Goal: Check status: Check status

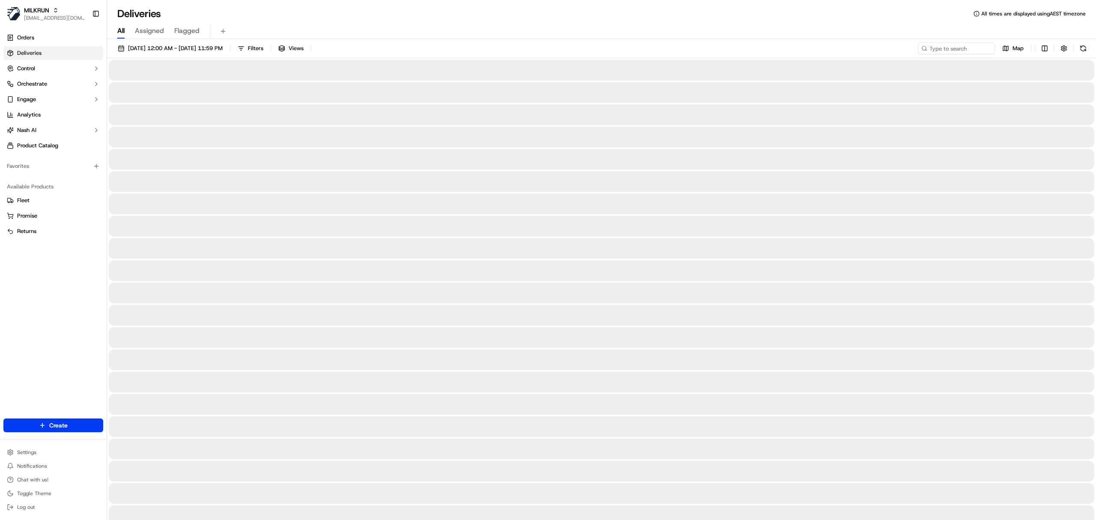
click at [119, 33] on span "All" at bounding box center [120, 31] width 7 height 10
click at [122, 28] on span "All" at bounding box center [120, 31] width 7 height 10
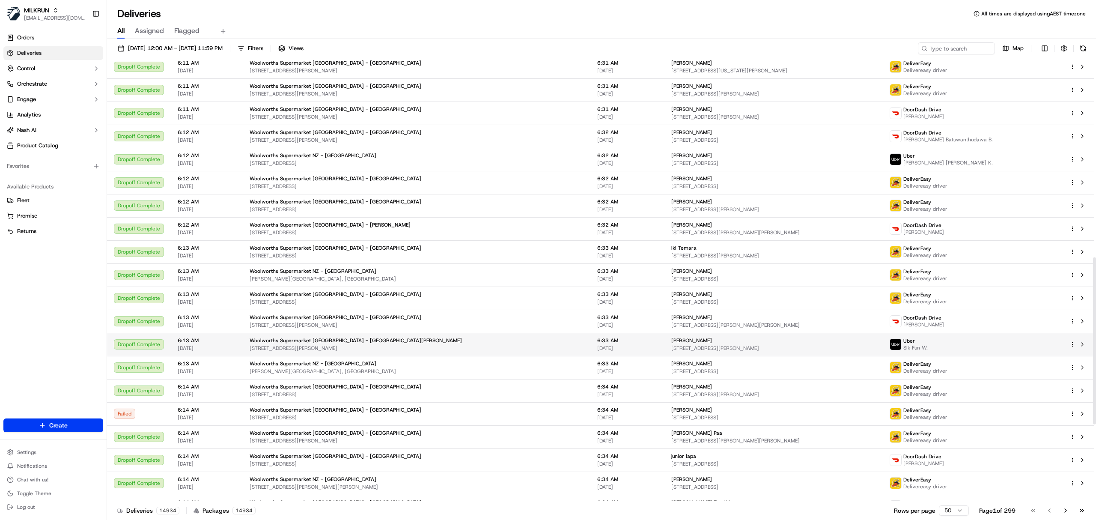
scroll to position [732, 0]
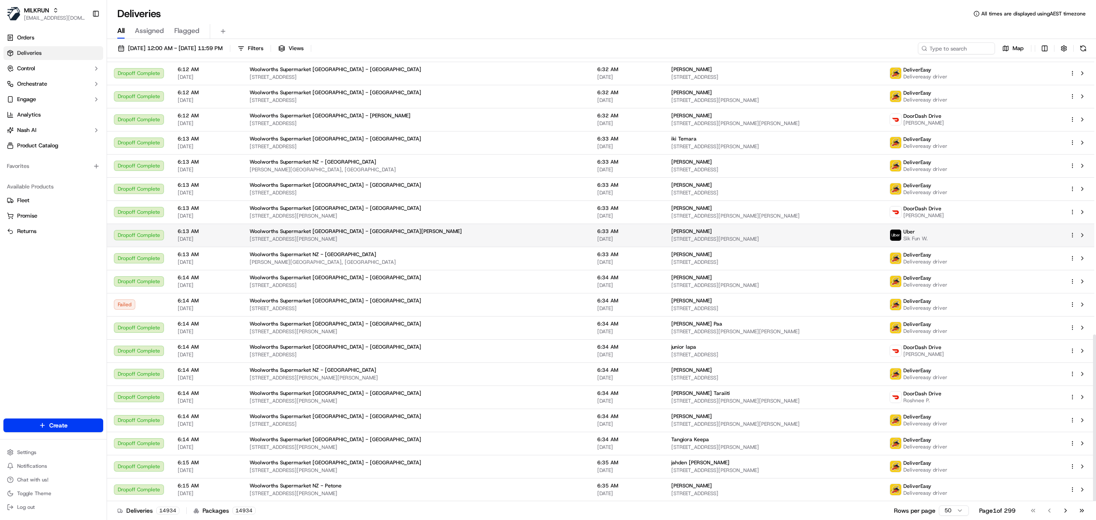
click at [590, 240] on td "6:33 AM 16/09/2025" at bounding box center [627, 234] width 74 height 23
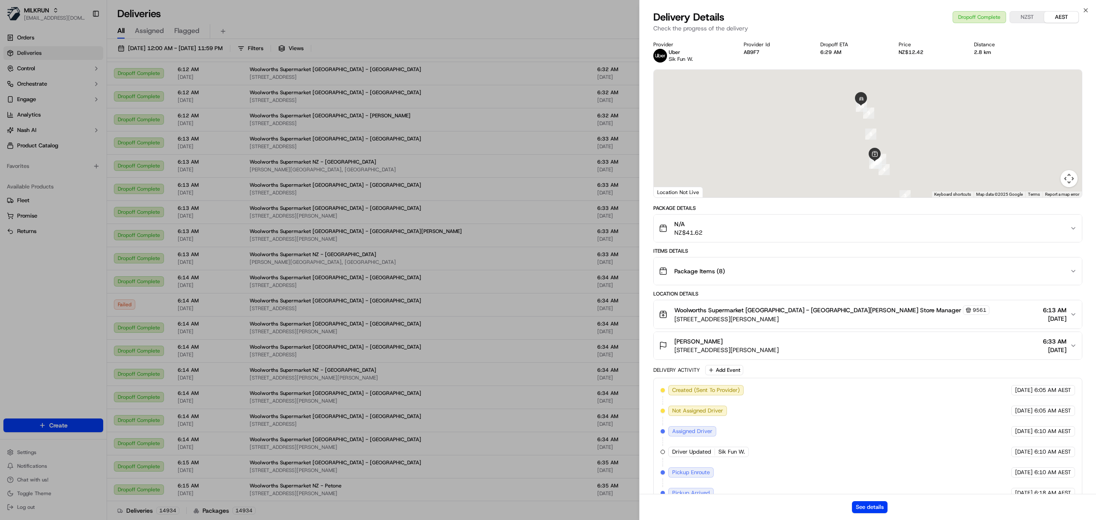
scroll to position [124, 0]
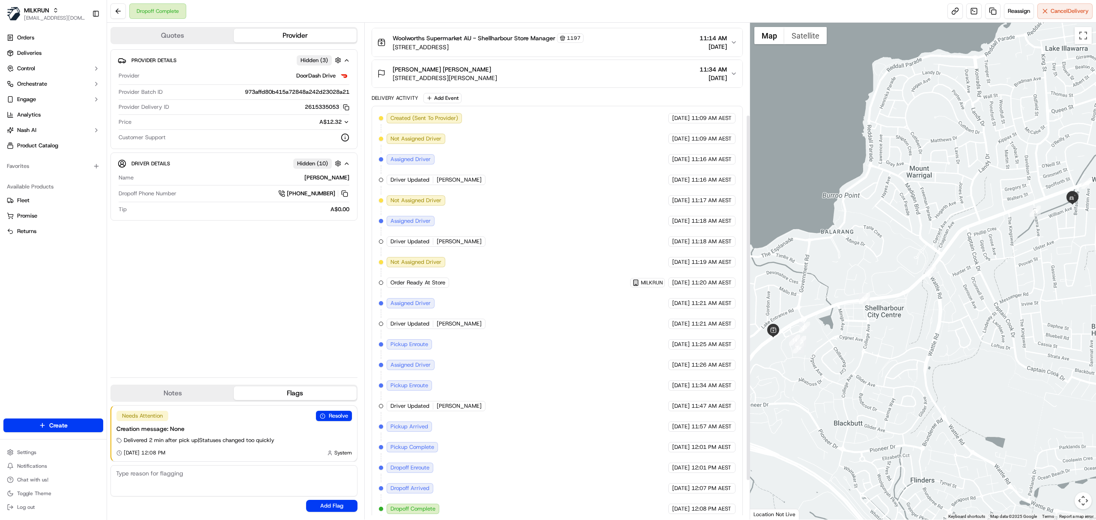
scroll to position [178, 0]
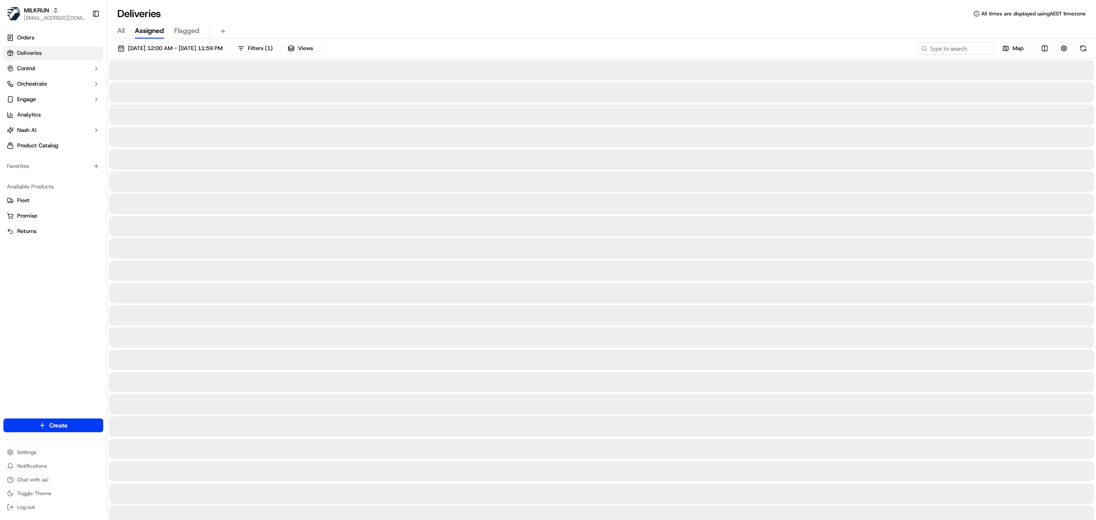
click at [122, 30] on span "All" at bounding box center [120, 31] width 7 height 10
click at [143, 44] on button "[DATE] 12:00 AM - [DATE] 11:59 PM" at bounding box center [170, 48] width 113 height 12
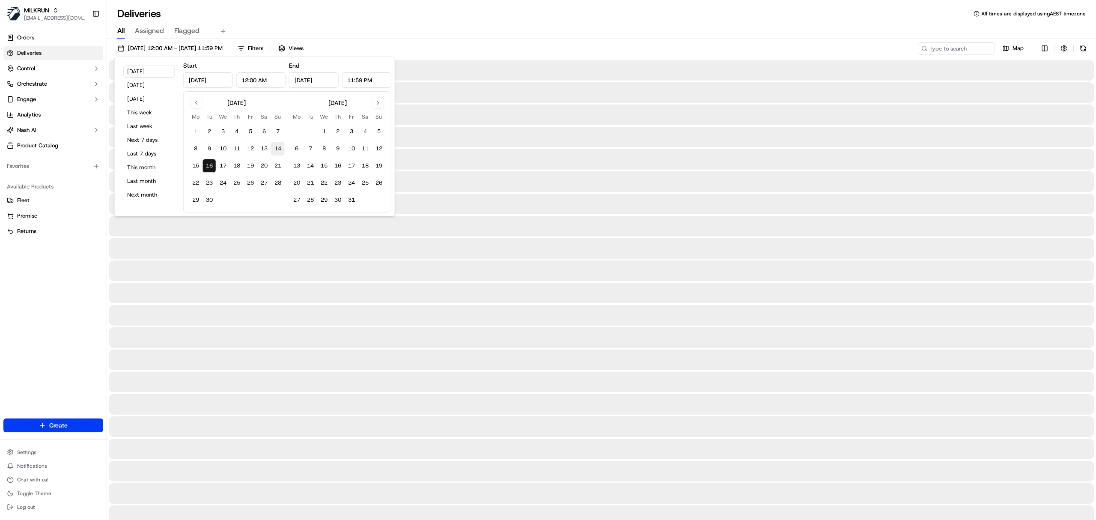
click at [276, 151] on button "14" at bounding box center [278, 149] width 14 height 14
type input "Sep 14, 2025"
click at [276, 151] on button "14" at bounding box center [278, 149] width 14 height 14
click at [934, 50] on input at bounding box center [943, 48] width 103 height 12
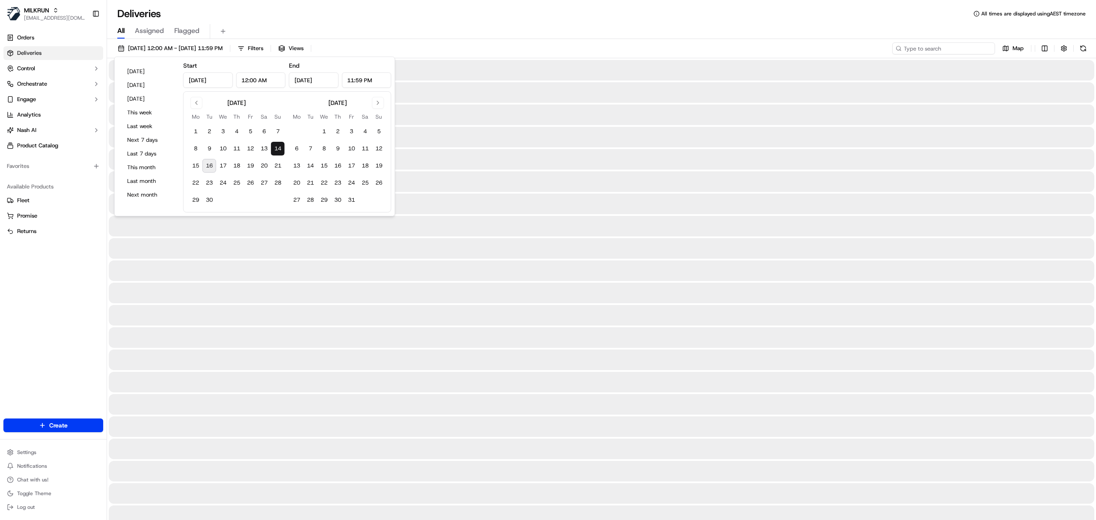
paste input "9756a2ff-c2ca-4689-8dc3-ce8ebedc8c65"
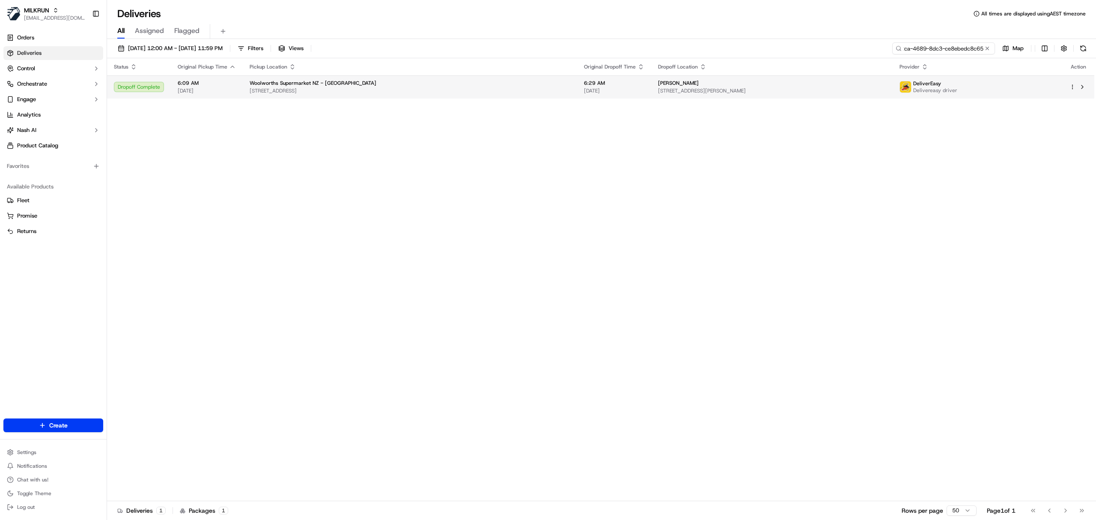
type input "9756a2ff-c2ca-4689-8dc3-ce8ebedc8c65"
drag, startPoint x: 892, startPoint y: 97, endPoint x: 886, endPoint y: 92, distance: 7.7
click at [886, 92] on td "Lennon Cameron 82 Warren Crescent, Hillmorton, Canterbury Region 8025, NZ" at bounding box center [771, 86] width 241 height 23
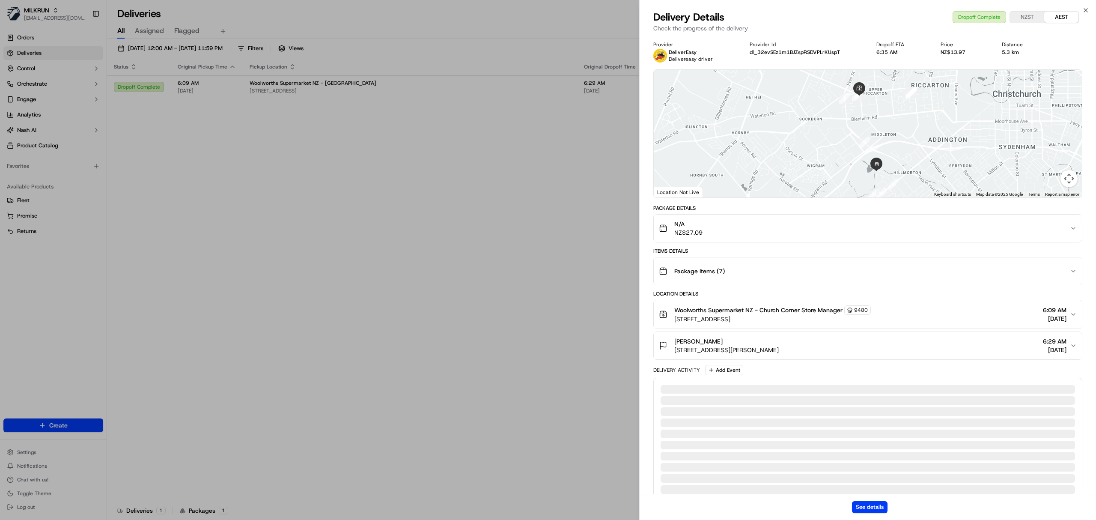
click at [880, 514] on div "See details" at bounding box center [868, 507] width 456 height 26
click at [874, 509] on button "See details" at bounding box center [870, 507] width 36 height 12
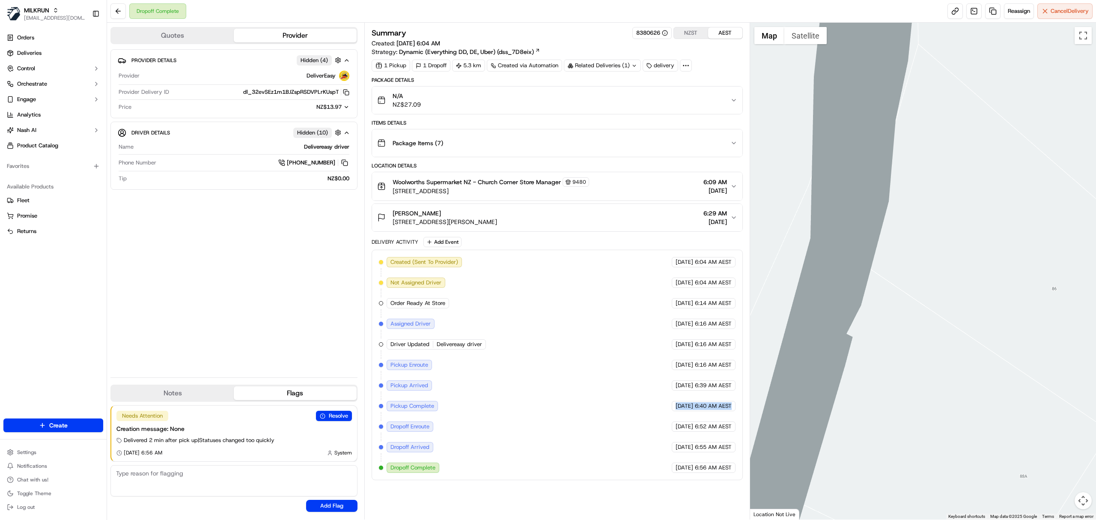
drag, startPoint x: 659, startPoint y: 407, endPoint x: 741, endPoint y: 405, distance: 81.4
click at [741, 390] on div "Created (Sent To Provider) DeliverEasy 14/09/2025 6:04 AM AEST Not Assigned Dri…" at bounding box center [557, 365] width 371 height 230
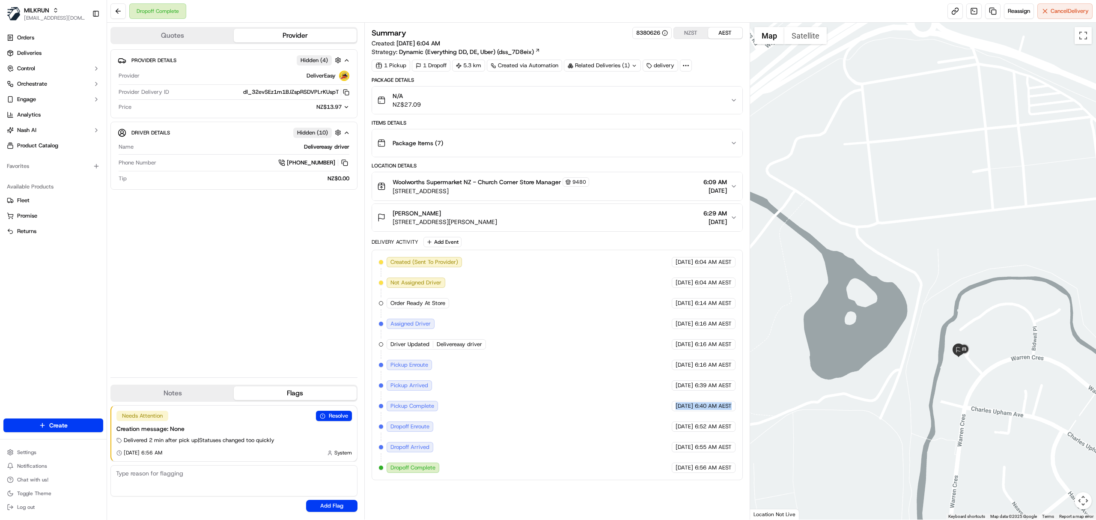
drag, startPoint x: 852, startPoint y: 253, endPoint x: 944, endPoint y: 369, distance: 148.4
click at [822, 369] on div at bounding box center [923, 271] width 346 height 497
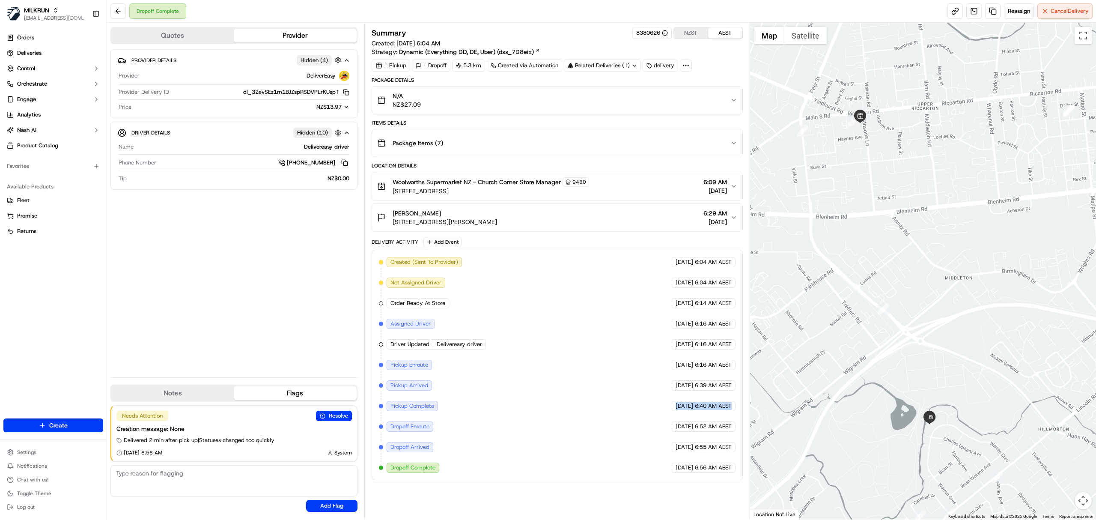
drag, startPoint x: 879, startPoint y: 94, endPoint x: 863, endPoint y: 182, distance: 89.2
click at [822, 182] on div at bounding box center [923, 271] width 346 height 497
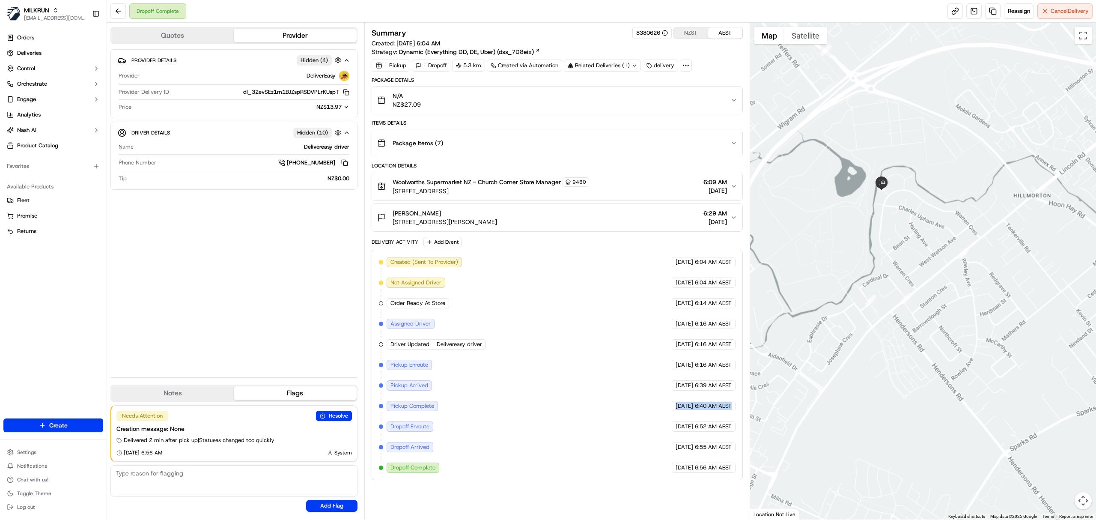
drag, startPoint x: 908, startPoint y: 338, endPoint x: 881, endPoint y: 199, distance: 141.5
click at [822, 199] on div at bounding box center [923, 271] width 346 height 497
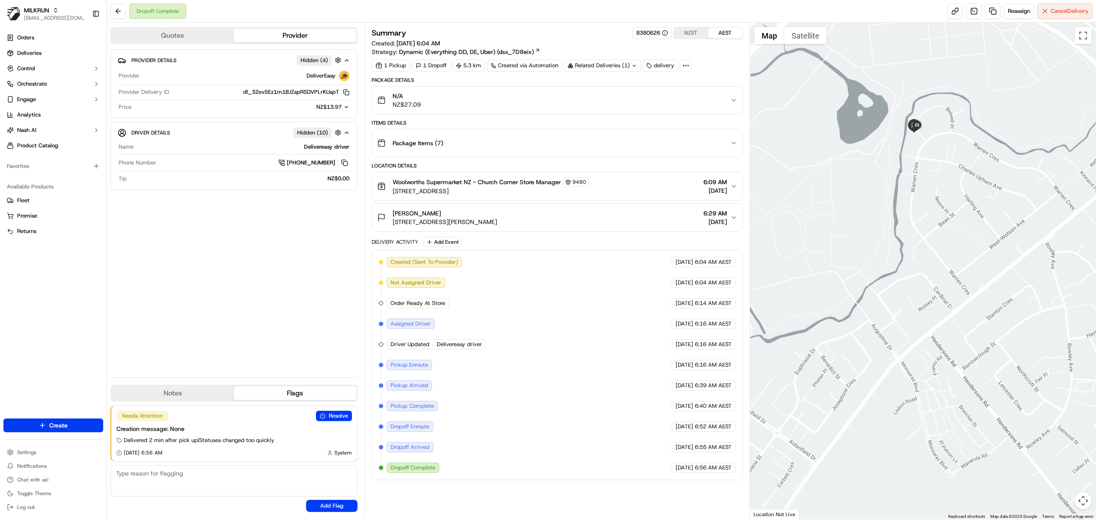
click at [612, 60] on div "Related Deliveries (1)" at bounding box center [602, 66] width 77 height 12
click at [667, 99] on span "job_aW2Et6Qe9YG3whYp95DX8E" at bounding box center [664, 101] width 87 height 8
